Goal: Task Accomplishment & Management: Use online tool/utility

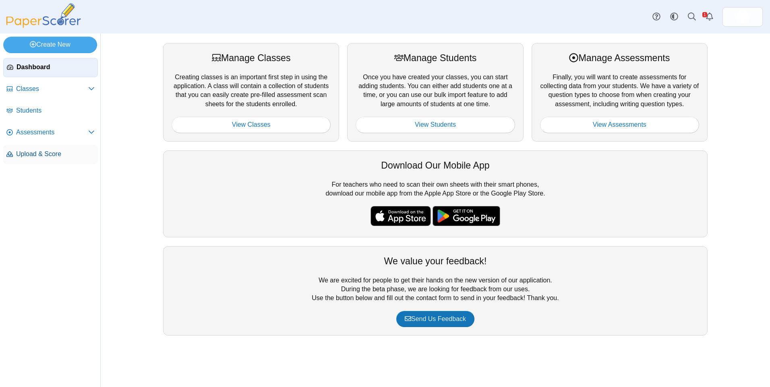
click at [46, 152] on span "Upload & Score" at bounding box center [55, 154] width 78 height 9
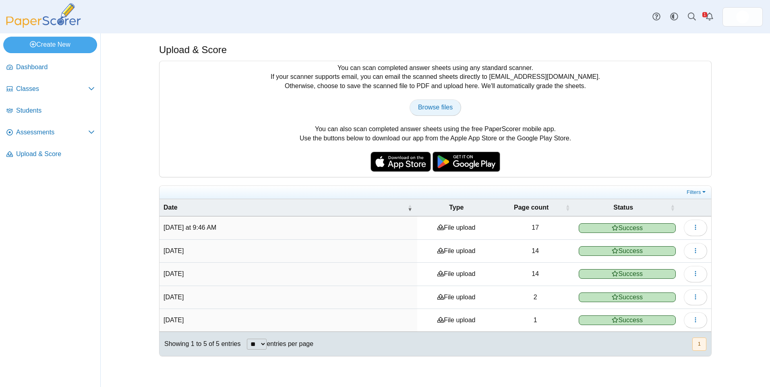
click at [447, 111] on link "Browse files" at bounding box center [435, 107] width 52 height 16
type input "**********"
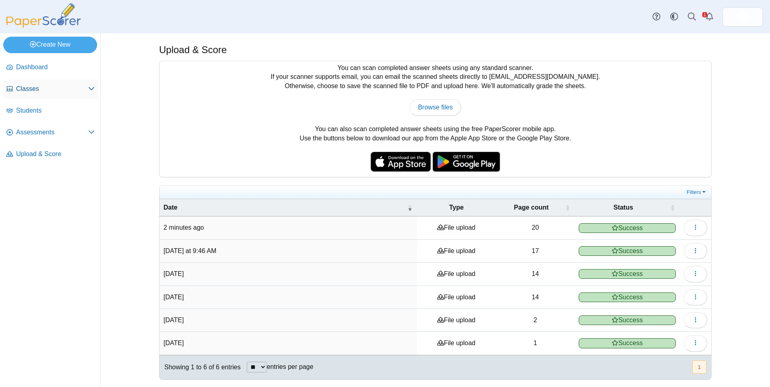
click at [38, 82] on link "Classes" at bounding box center [50, 89] width 95 height 19
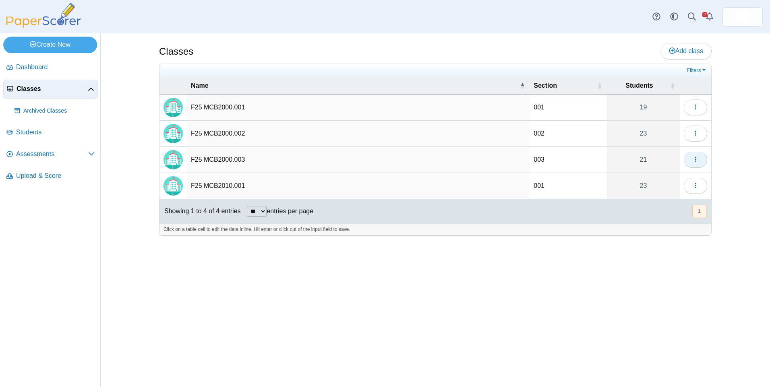
click at [697, 161] on icon "button" at bounding box center [695, 159] width 6 height 6
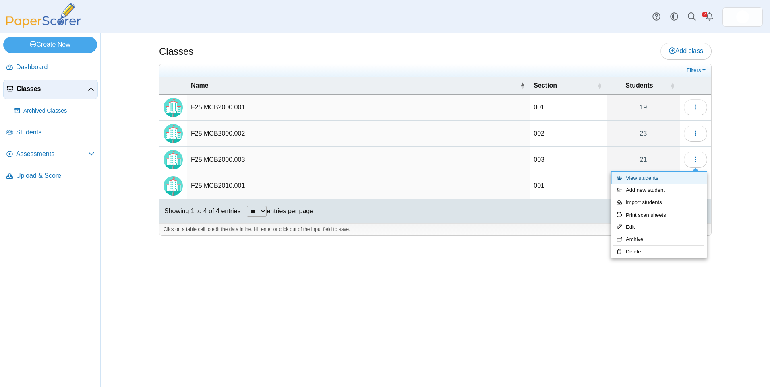
click at [694, 176] on link "View students" at bounding box center [658, 178] width 97 height 12
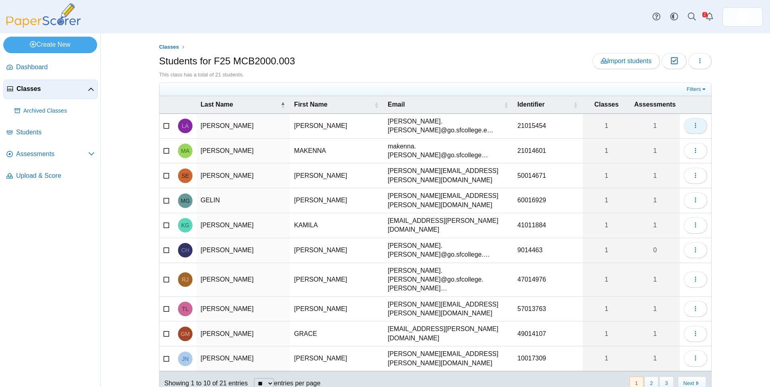
click at [692, 125] on icon "button" at bounding box center [695, 125] width 6 height 6
click at [658, 113] on th "Assessments" at bounding box center [655, 104] width 50 height 17
click at [658, 104] on span "Assessments" at bounding box center [654, 104] width 41 height 7
click at [46, 149] on link "Assessments" at bounding box center [50, 154] width 95 height 19
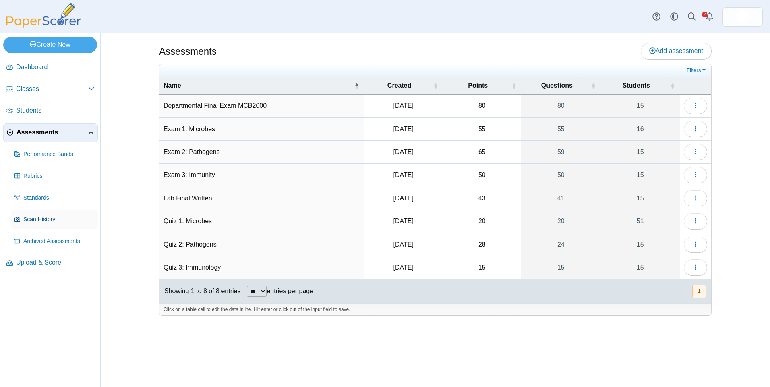
click at [42, 218] on span "Scan History" at bounding box center [58, 220] width 71 height 8
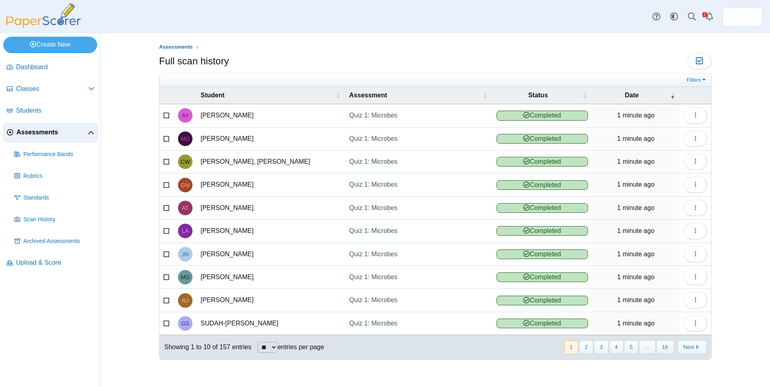
click at [59, 130] on span "Assessments" at bounding box center [52, 132] width 71 height 9
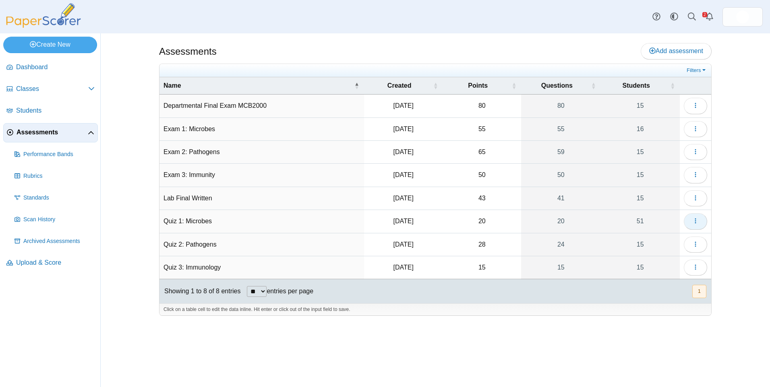
click at [693, 219] on icon "button" at bounding box center [695, 221] width 6 height 6
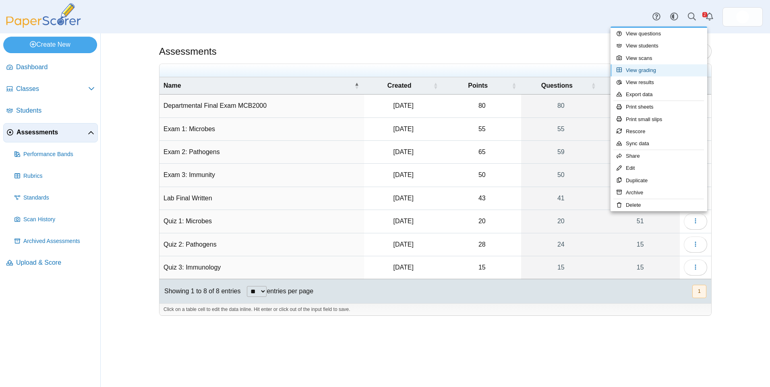
click at [665, 71] on link "View grading" at bounding box center [658, 70] width 97 height 12
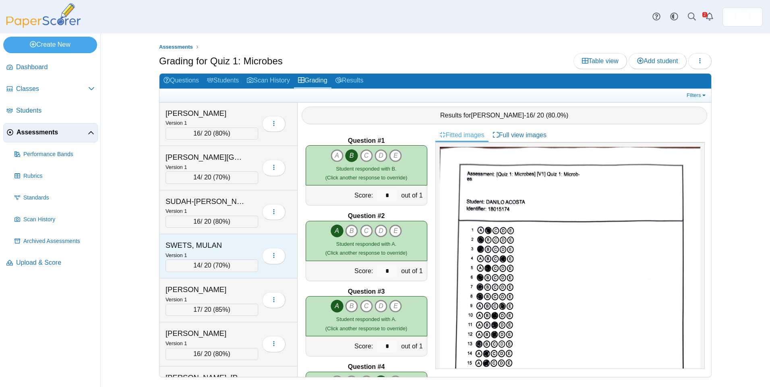
scroll to position [1851, 0]
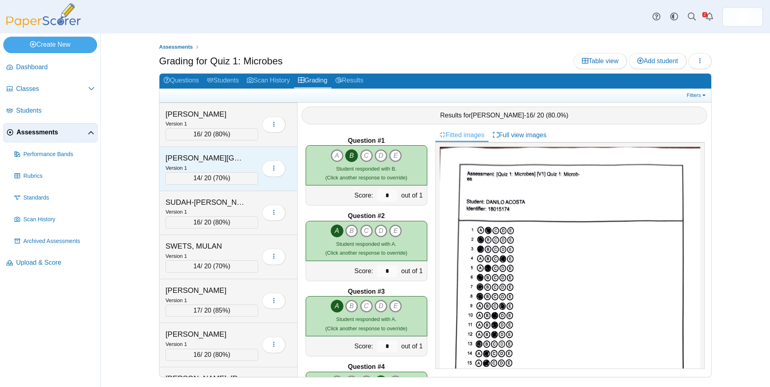
click at [234, 166] on div "Version 1" at bounding box center [211, 167] width 93 height 9
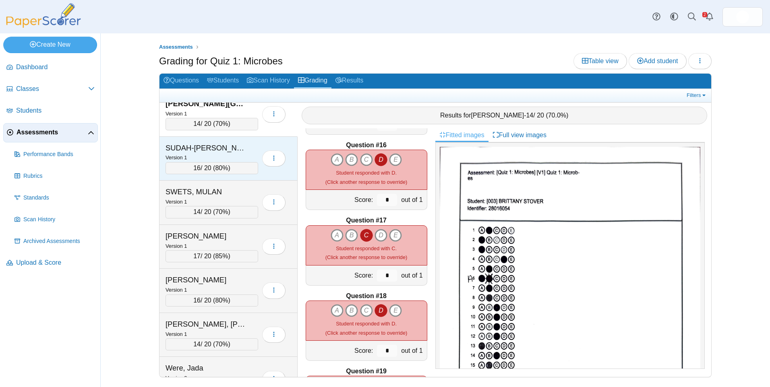
scroll to position [1974, 0]
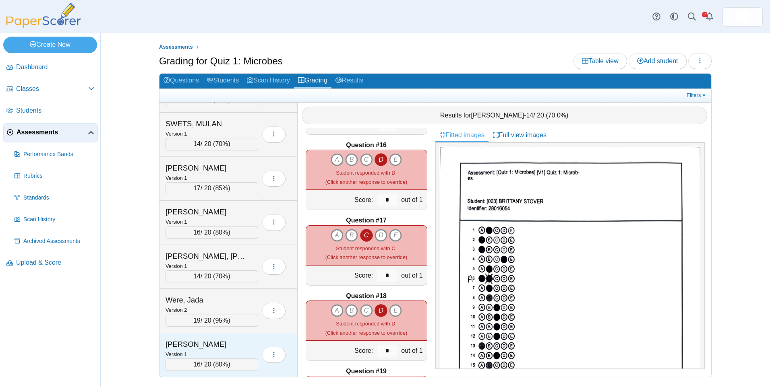
click at [239, 339] on div "YOUNG, AARON Version 1 16 / 20 ( 80% )" at bounding box center [228, 355] width 138 height 44
